Goal: Task Accomplishment & Management: Use online tool/utility

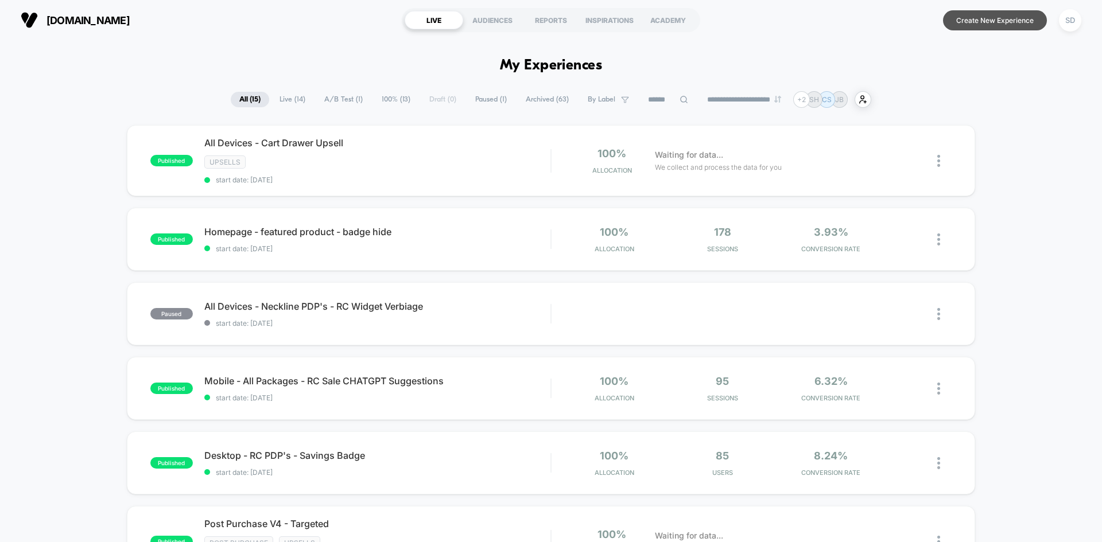
click at [981, 25] on button "Create New Experience" at bounding box center [995, 20] width 104 height 20
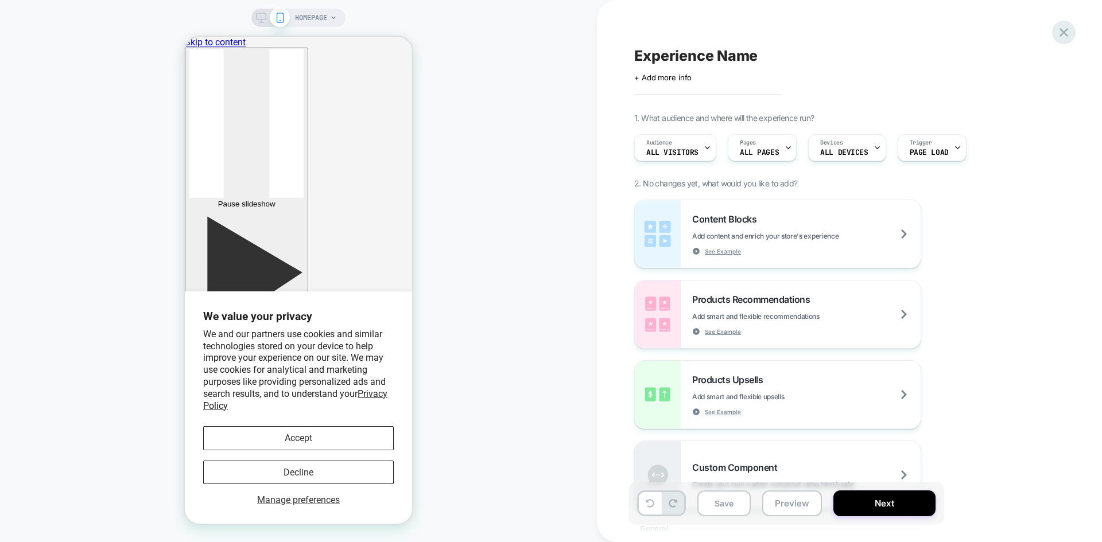
click at [1064, 29] on icon at bounding box center [1063, 32] width 15 height 15
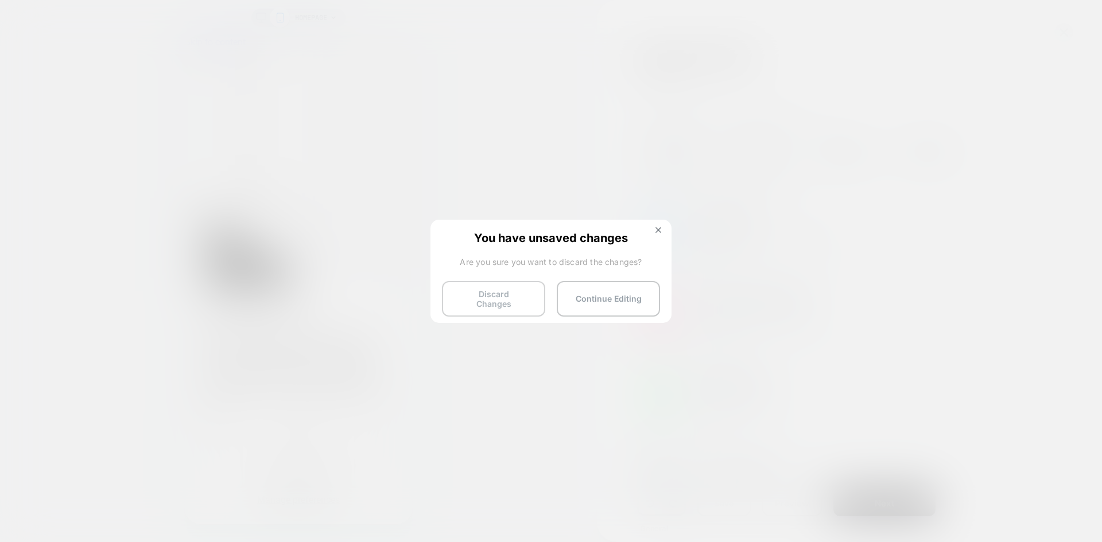
click at [515, 293] on button "Discard Changes" at bounding box center [493, 299] width 103 height 36
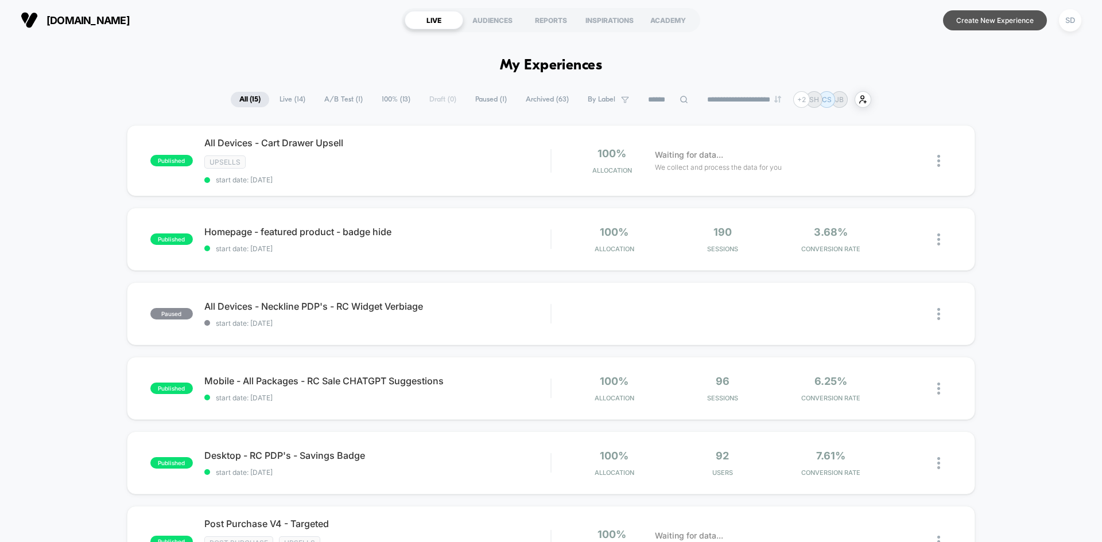
click at [955, 17] on button "Create New Experience" at bounding box center [995, 20] width 104 height 20
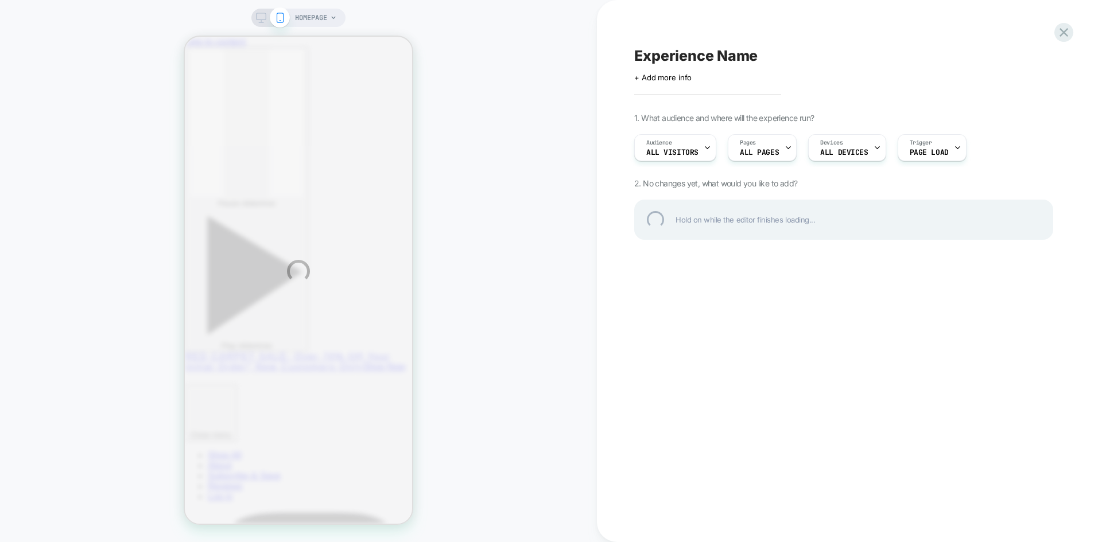
drag, startPoint x: 687, startPoint y: 72, endPoint x: 687, endPoint y: 66, distance: 6.3
click at [687, 71] on div "HOMEPAGE Experience Name Click to edit experience details + Add more info 1. Wh…" at bounding box center [551, 271] width 1102 height 542
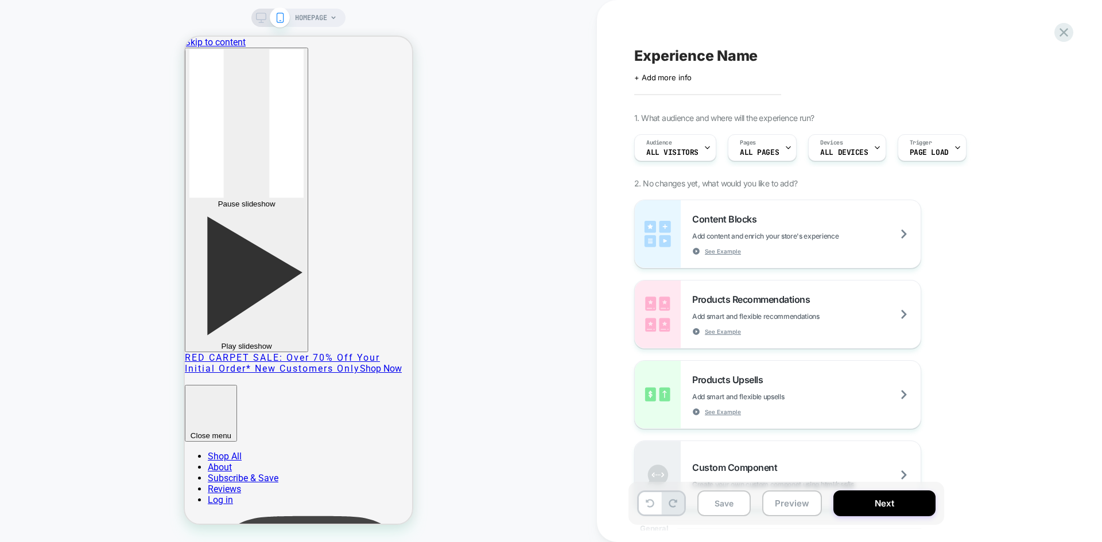
click at [685, 59] on span "Experience Name" at bounding box center [695, 55] width 123 height 17
type textarea "**********"
click at [1025, 53] on icon at bounding box center [1028, 56] width 14 height 14
click at [761, 166] on div "Audience All Visitors Pages ALL PAGES Devices ALL DEVICES Trigger Page Load" at bounding box center [837, 148] width 419 height 38
click at [764, 153] on span "ALL PAGES" at bounding box center [759, 153] width 39 height 8
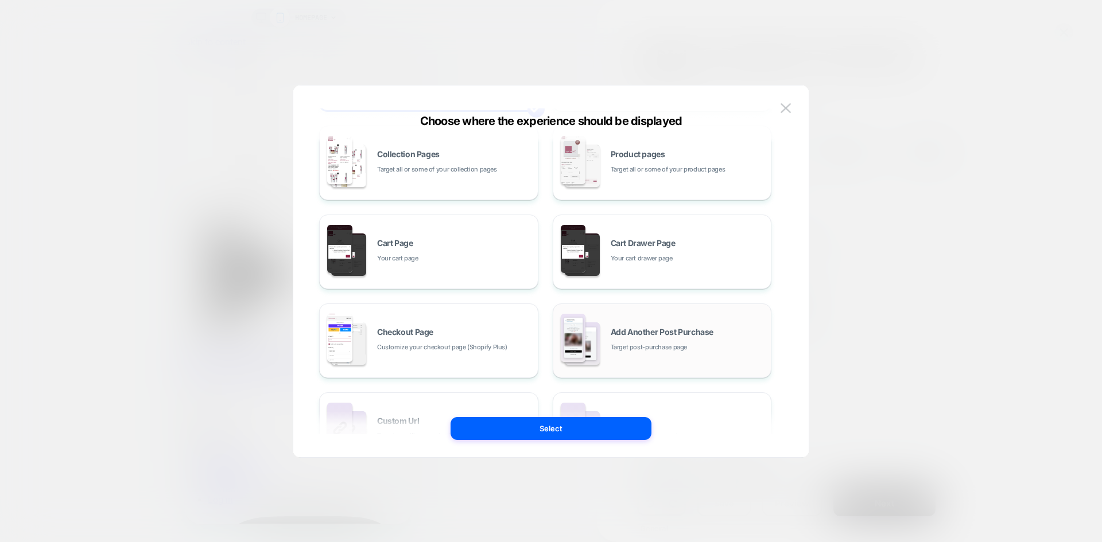
scroll to position [173, 0]
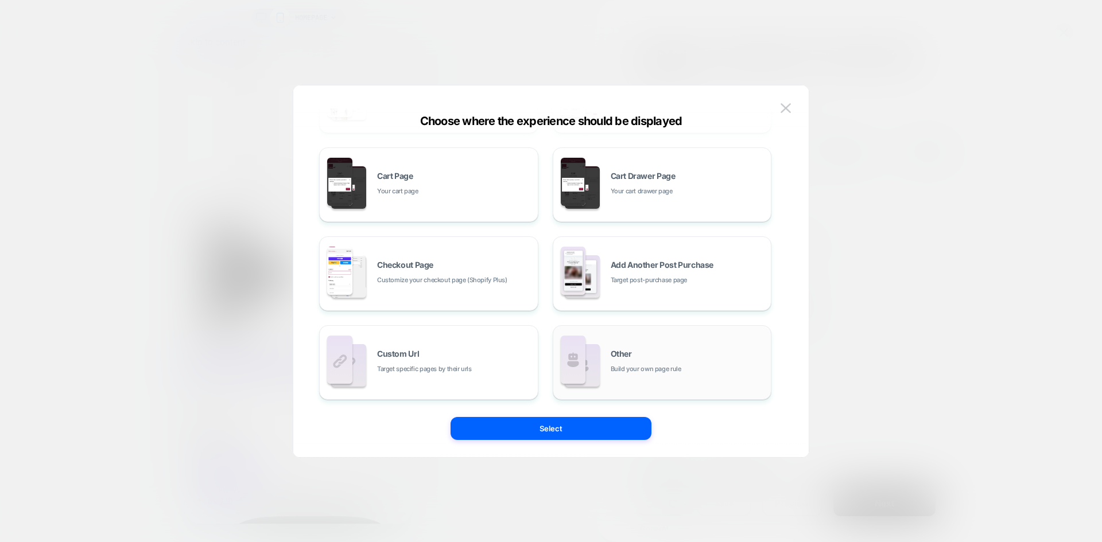
click at [670, 354] on div "Other Build your own page rule" at bounding box center [688, 362] width 155 height 25
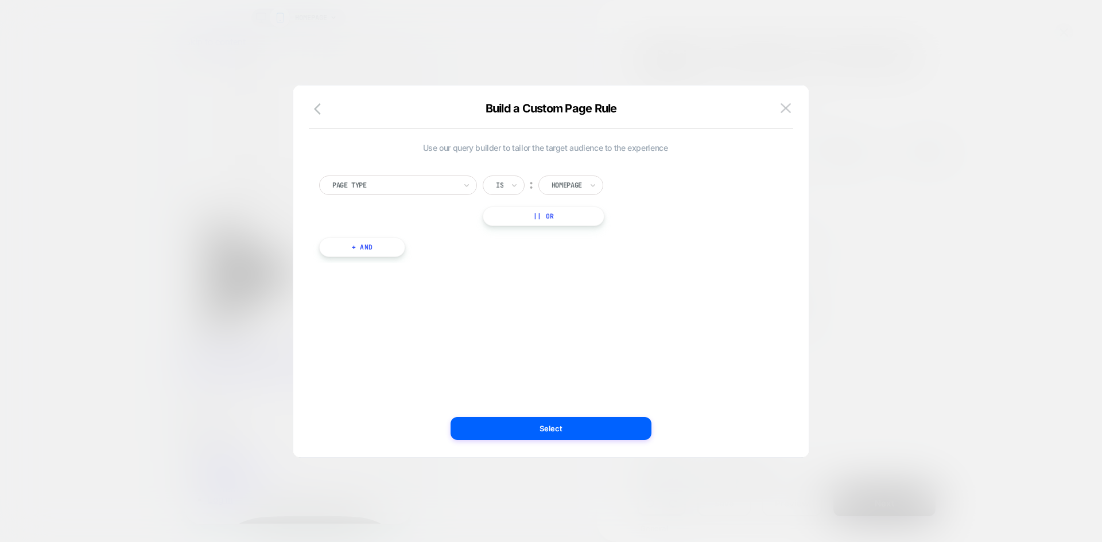
scroll to position [0, 0]
click at [571, 182] on div at bounding box center [566, 185] width 30 height 10
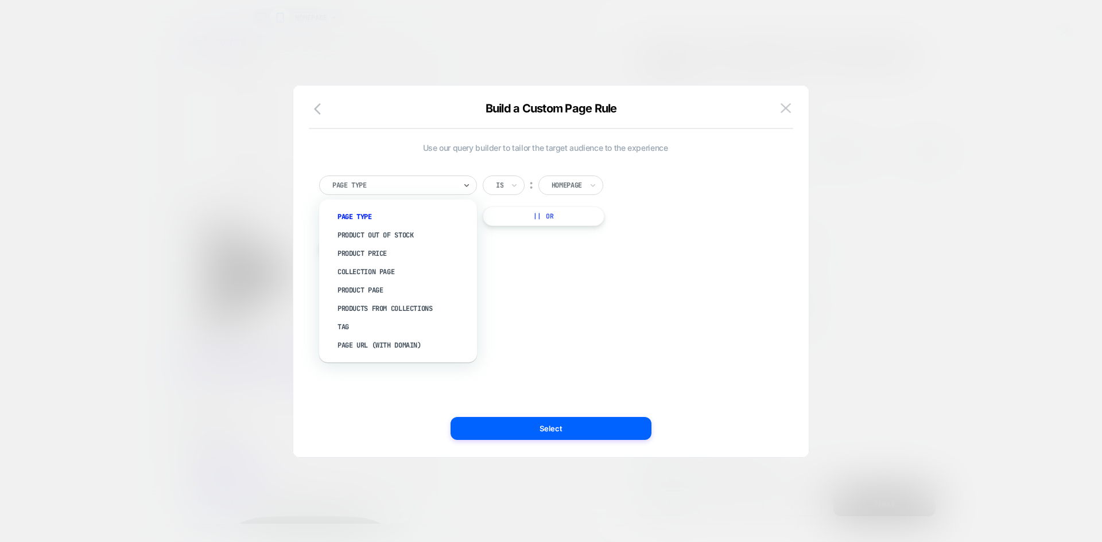
click at [410, 181] on div at bounding box center [393, 185] width 123 height 10
click at [435, 346] on div "Page Url (WITH DOMAIN)" at bounding box center [404, 345] width 146 height 18
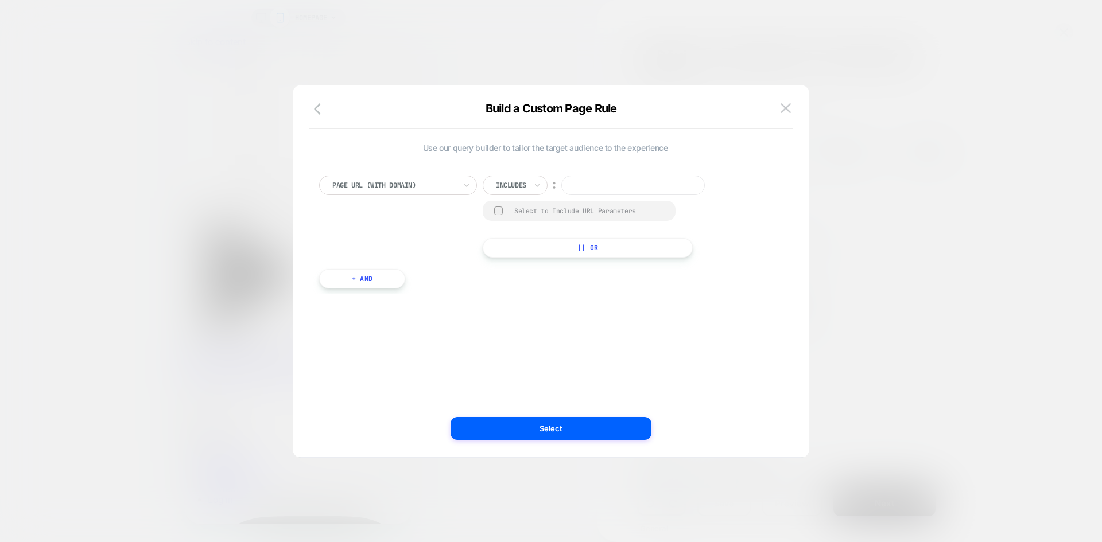
click at [631, 185] on input at bounding box center [632, 186] width 143 height 20
paste input "**********"
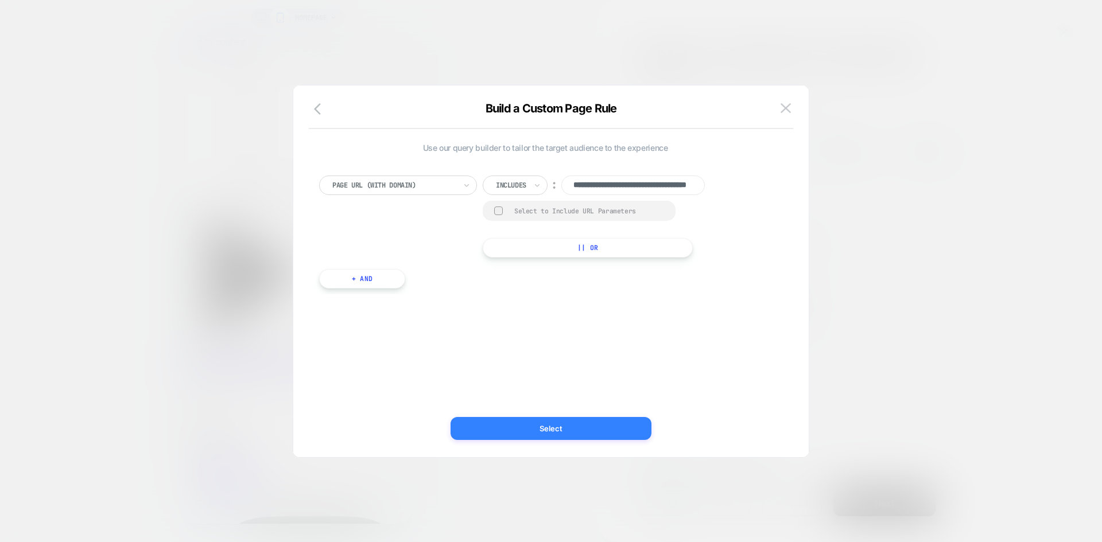
type input "**********"
click at [561, 427] on button "Select" at bounding box center [550, 428] width 201 height 23
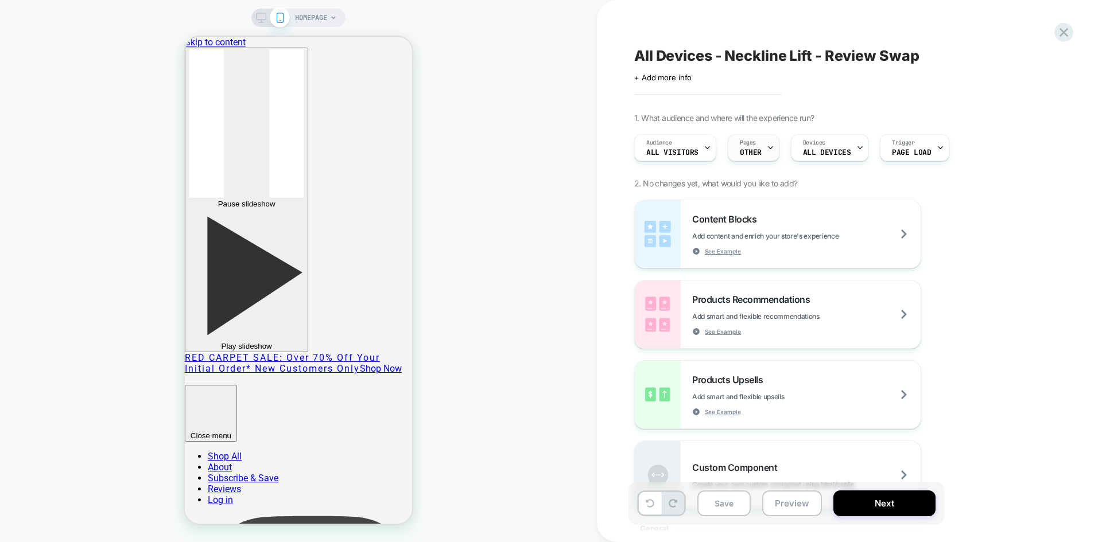
click at [756, 145] on div "Pages OTHER" at bounding box center [750, 148] width 45 height 26
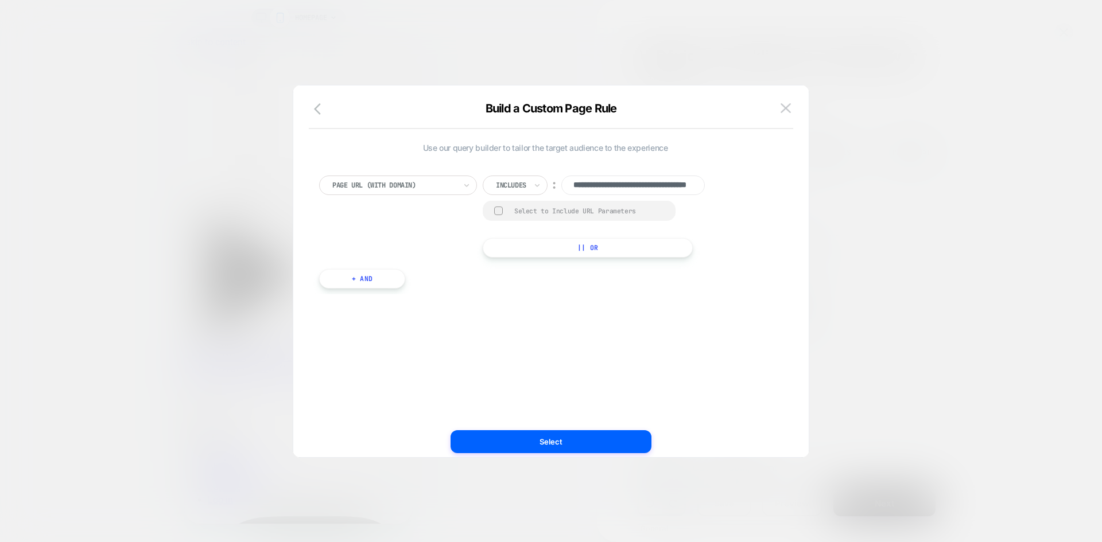
scroll to position [0, 69]
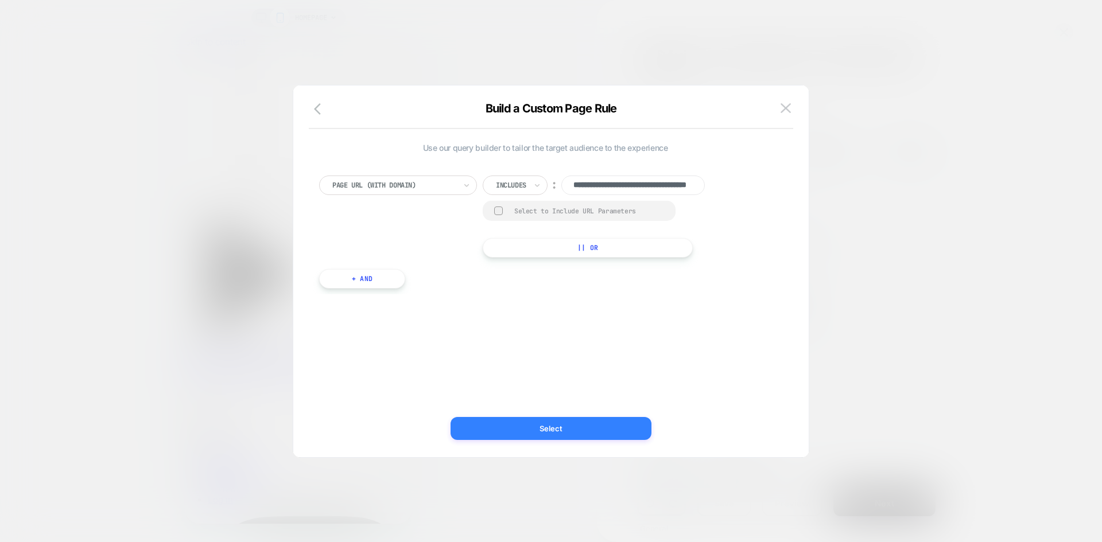
click at [558, 424] on button "Select" at bounding box center [550, 428] width 201 height 23
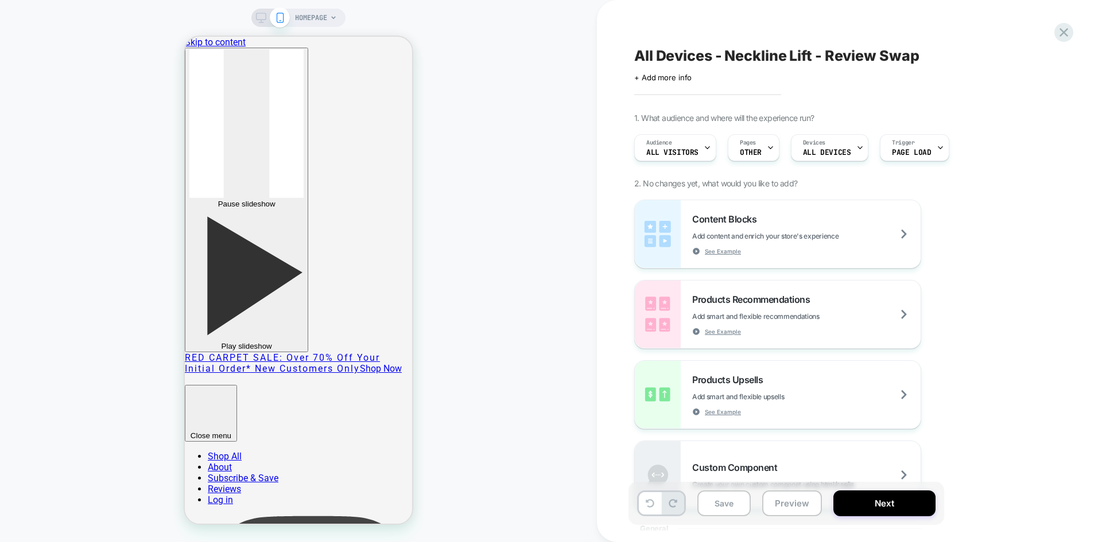
click at [318, 19] on span "HOMEPAGE" at bounding box center [311, 18] width 32 height 18
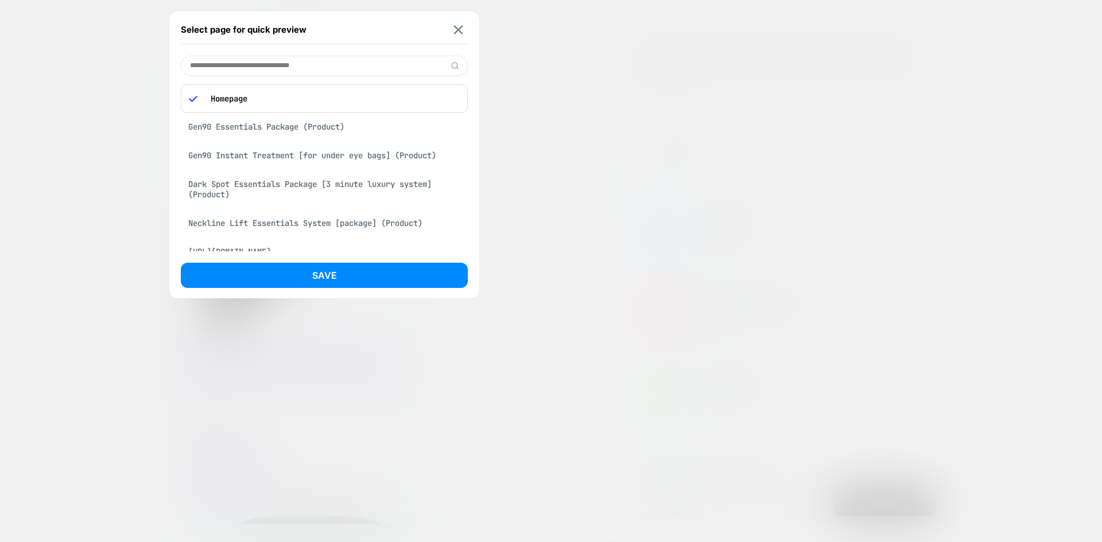
paste input "**********"
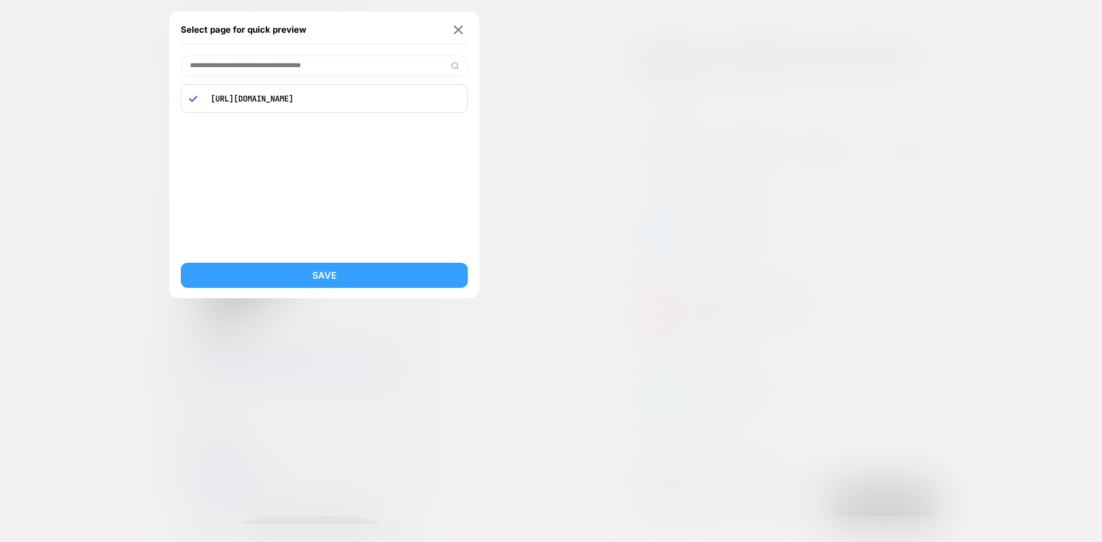
type input "**********"
click at [364, 279] on button "Save" at bounding box center [324, 275] width 287 height 25
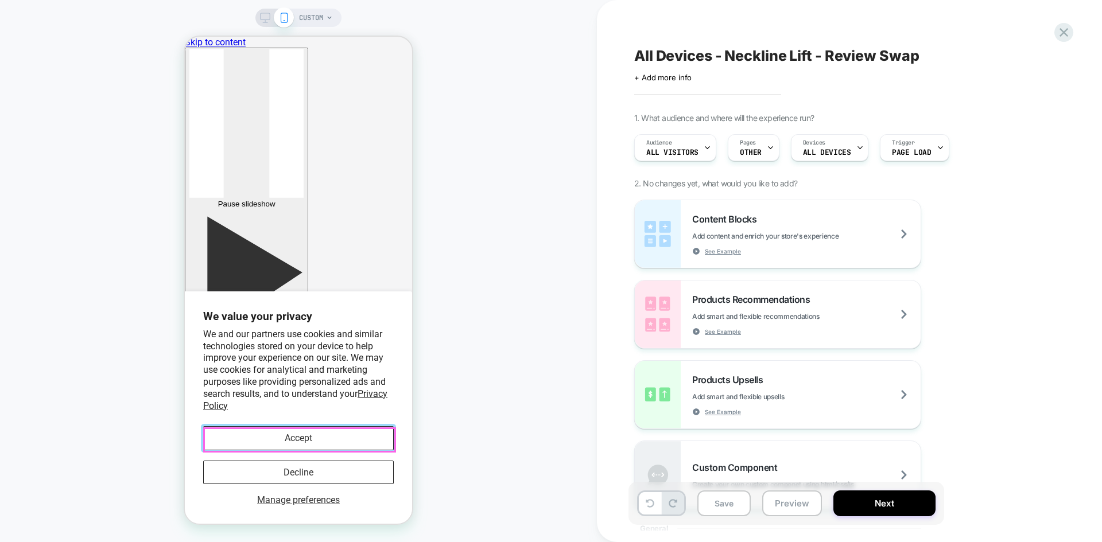
click at [312, 441] on button "Accept" at bounding box center [298, 438] width 191 height 24
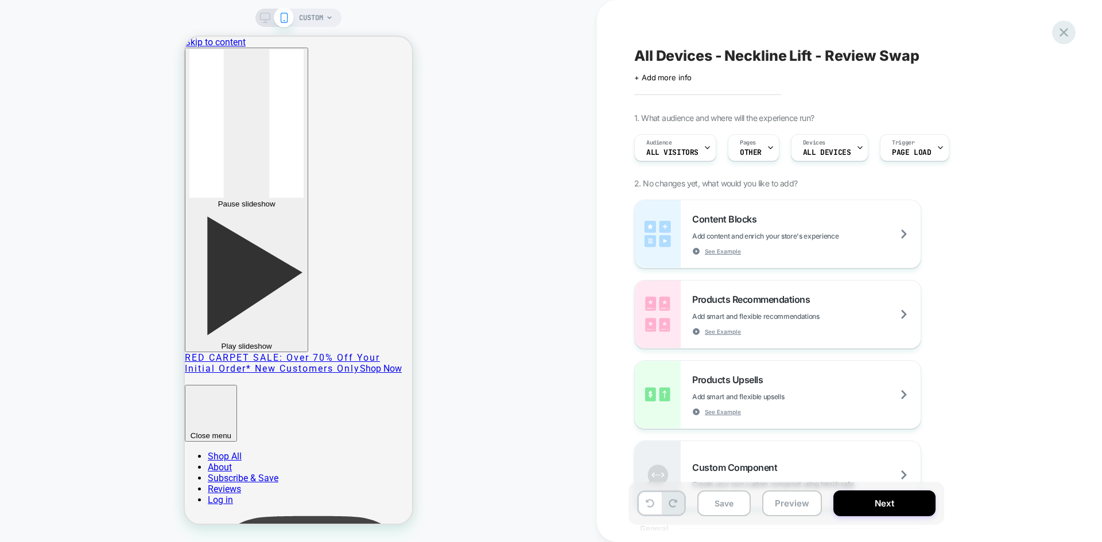
click at [1066, 25] on icon at bounding box center [1063, 32] width 15 height 15
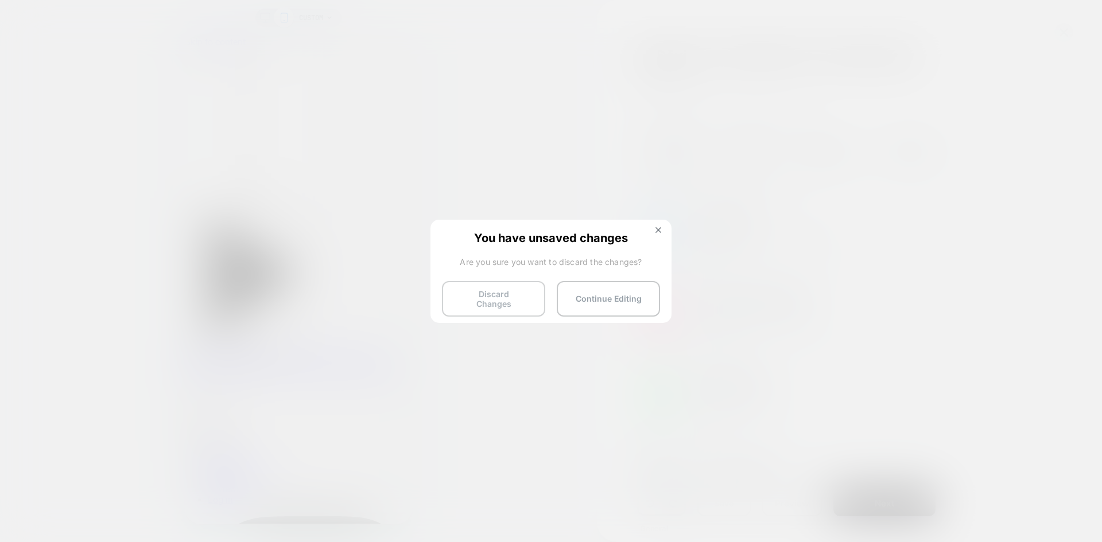
click at [512, 298] on button "Discard Changes" at bounding box center [493, 299] width 103 height 36
